Goal: Download file/media

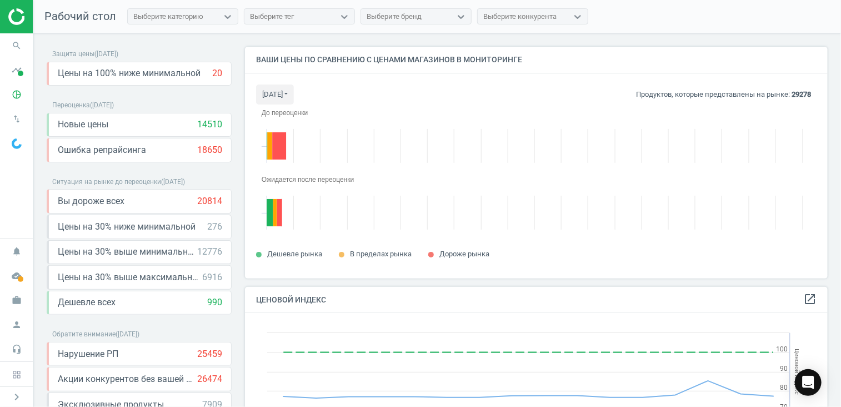
scroll to position [248, 591]
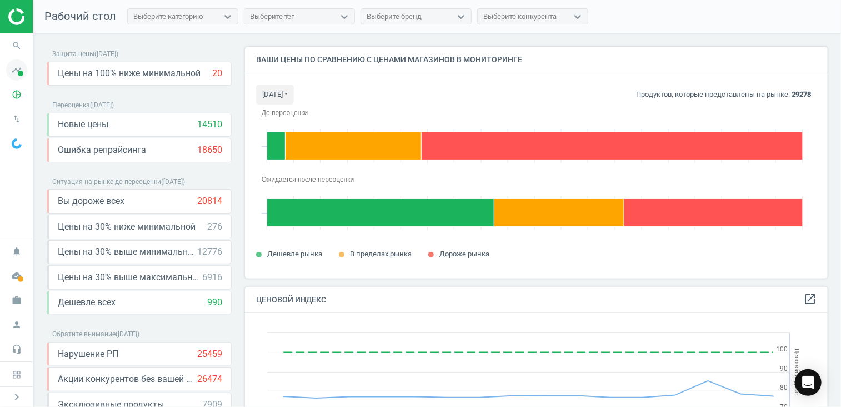
click at [12, 72] on icon "timeline" at bounding box center [16, 69] width 21 height 21
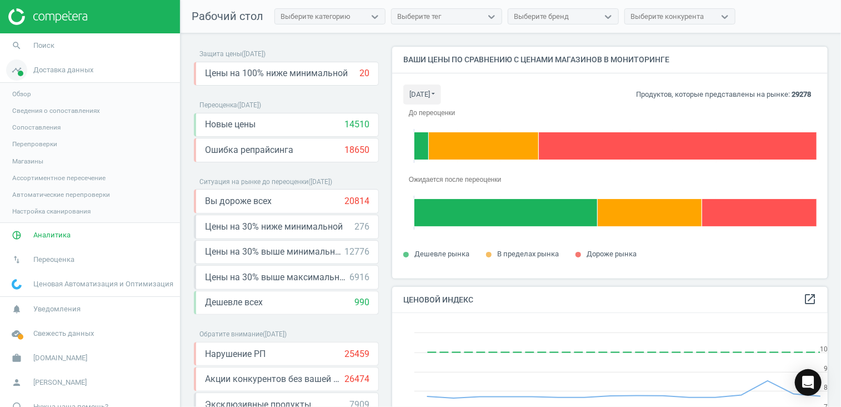
scroll to position [5, 6]
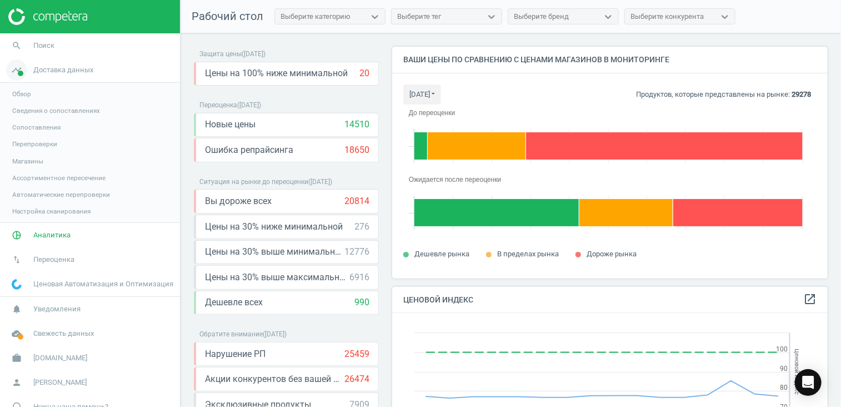
click at [24, 68] on icon "timeline" at bounding box center [16, 69] width 21 height 21
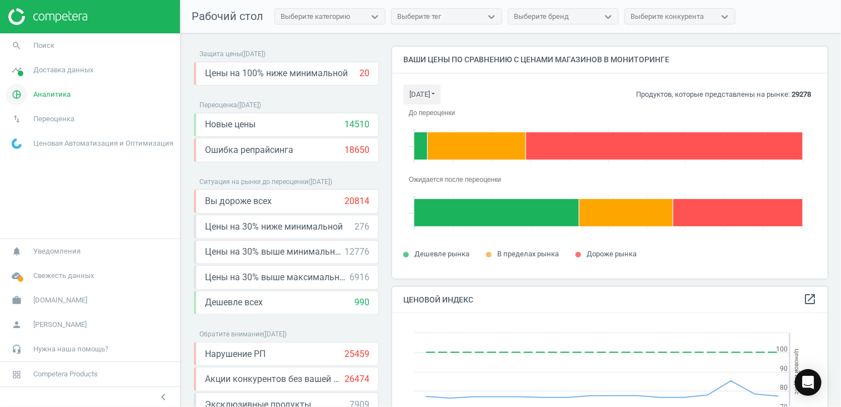
click at [38, 95] on span "Аналитика" at bounding box center [51, 94] width 37 height 10
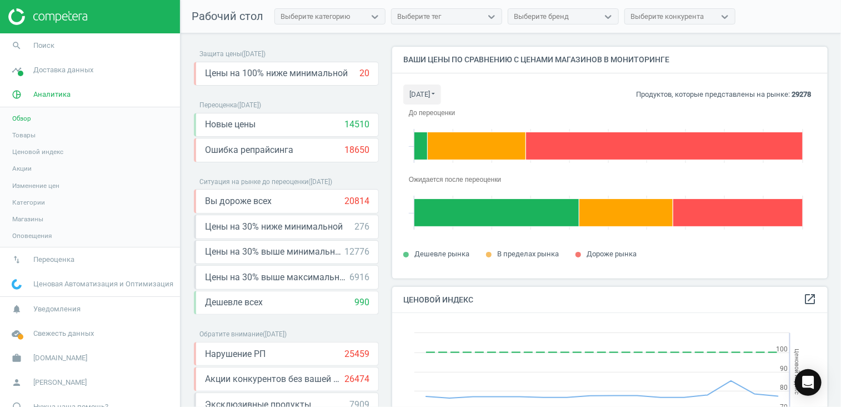
click at [24, 131] on span "Товары" at bounding box center [23, 135] width 23 height 9
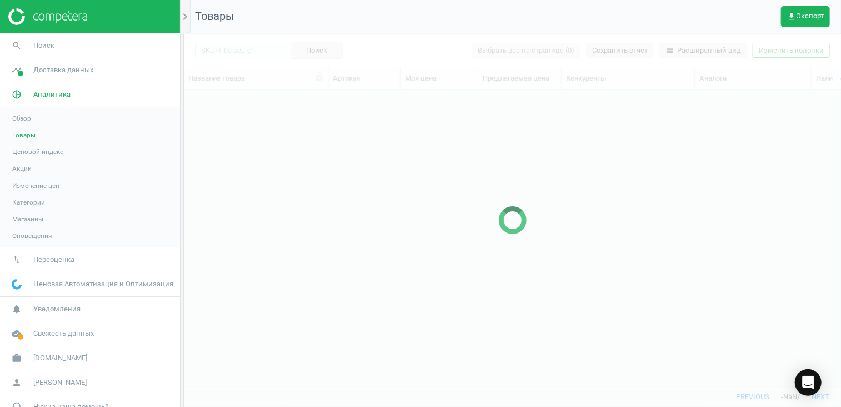
scroll to position [280, 649]
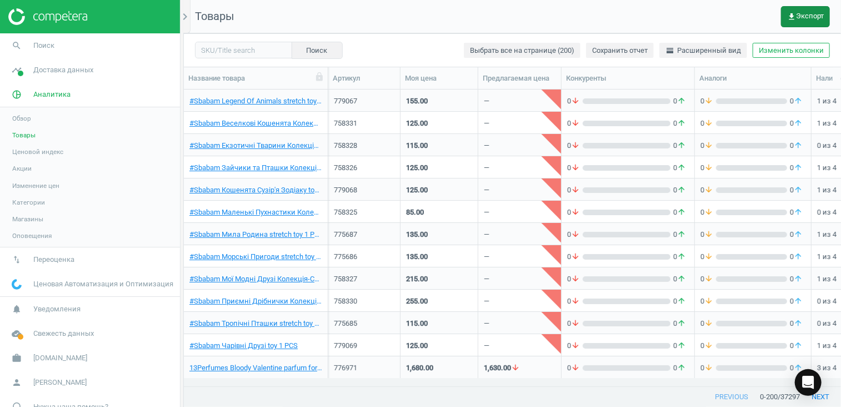
click at [807, 19] on span "get_app Экспорт" at bounding box center [805, 16] width 37 height 9
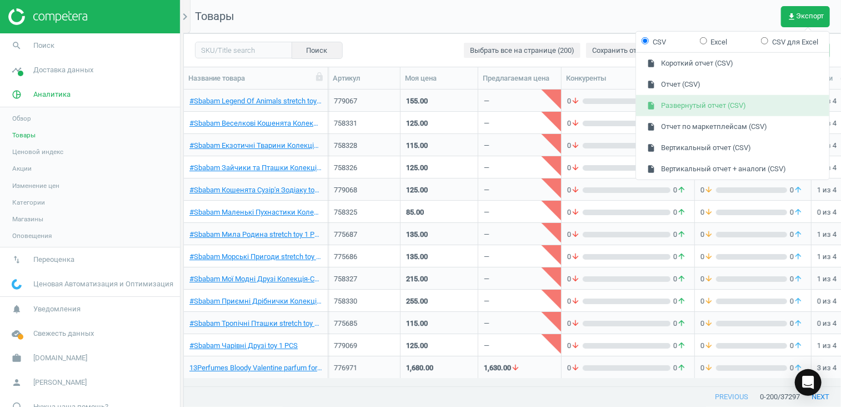
click at [720, 99] on button "insert_drive_file Развернутый отчет (CSV)" at bounding box center [732, 105] width 193 height 21
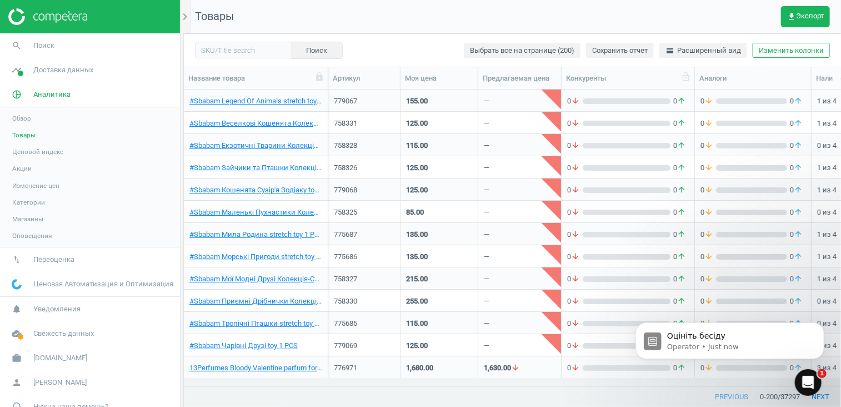
scroll to position [0, 0]
click at [825, 323] on button "Dismiss notification" at bounding box center [820, 325] width 14 height 14
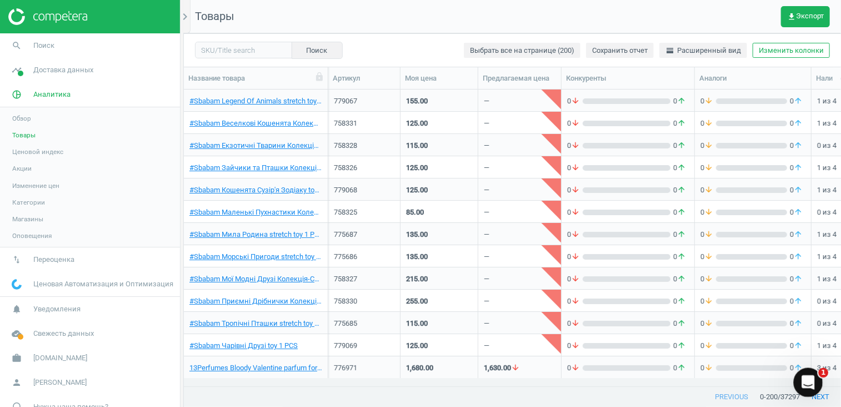
click at [803, 382] on icon "Open Intercom Messenger" at bounding box center [807, 380] width 8 height 9
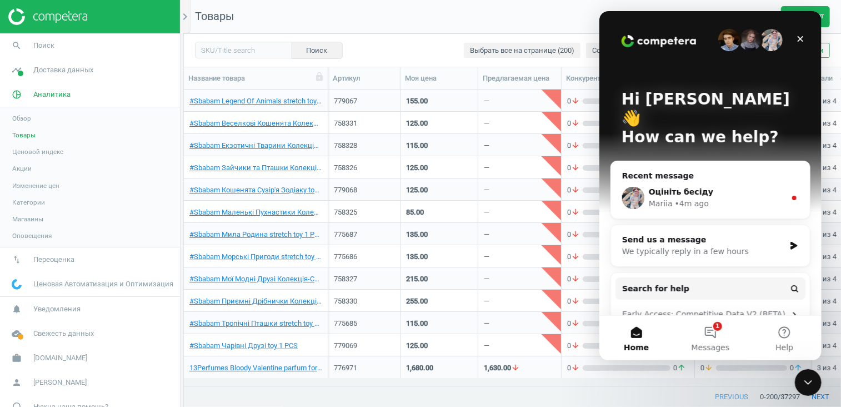
click at [698, 198] on div "• 4m ago" at bounding box center [691, 204] width 34 height 12
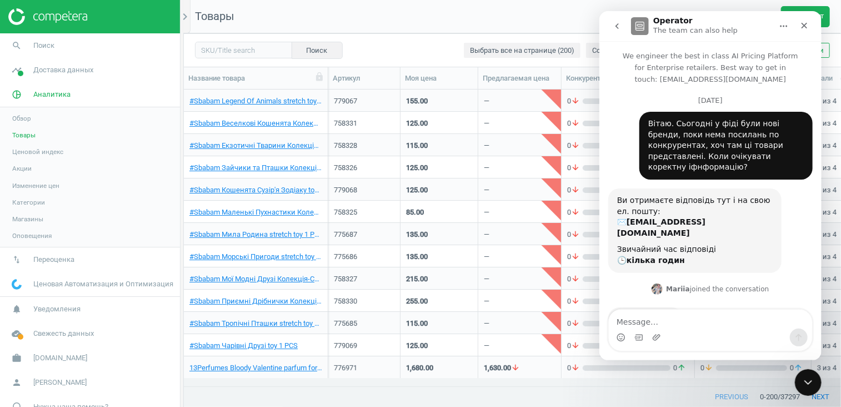
scroll to position [373, 0]
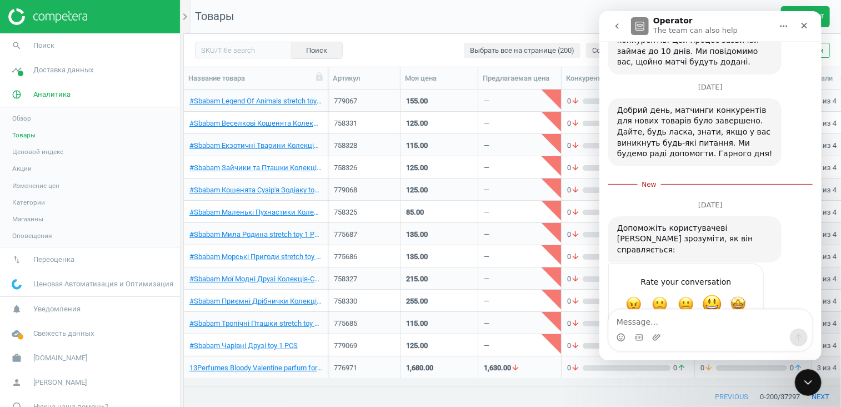
click at [711, 294] on span "Great" at bounding box center [712, 304] width 20 height 20
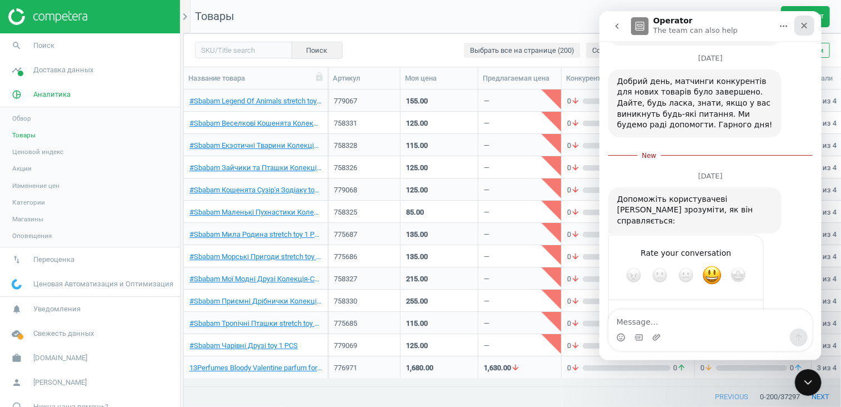
click at [803, 29] on icon "Close" at bounding box center [803, 25] width 9 height 9
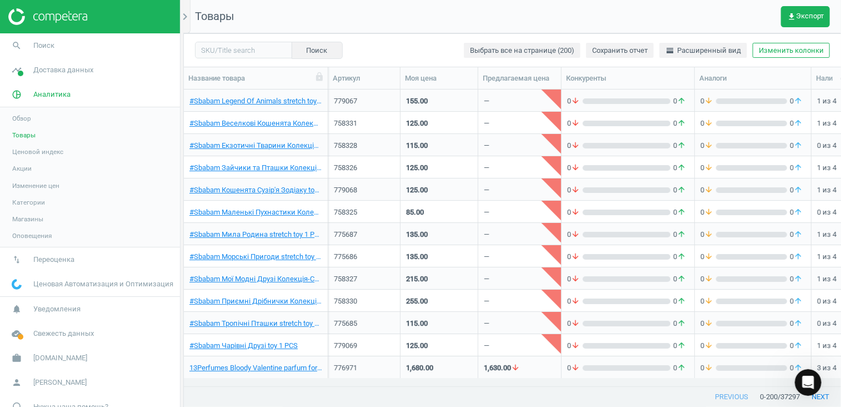
scroll to position [2, 0]
